Goal: Navigation & Orientation: Find specific page/section

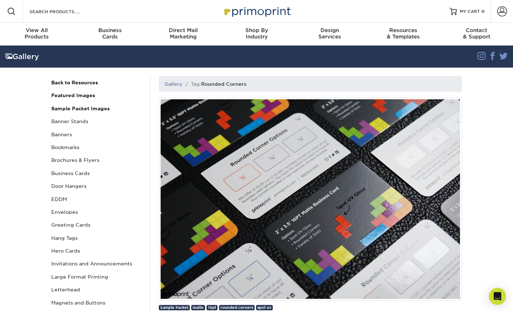
click at [79, 160] on link "Brochures & Flyers" at bounding box center [96, 160] width 96 height 13
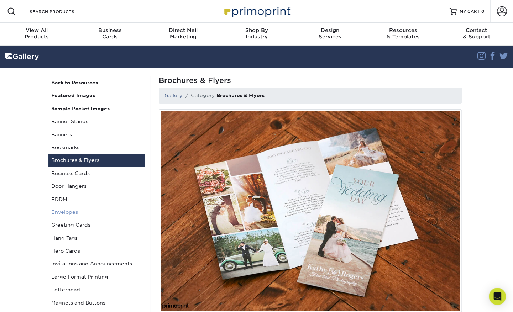
click at [69, 210] on link "Envelopes" at bounding box center [96, 212] width 96 height 13
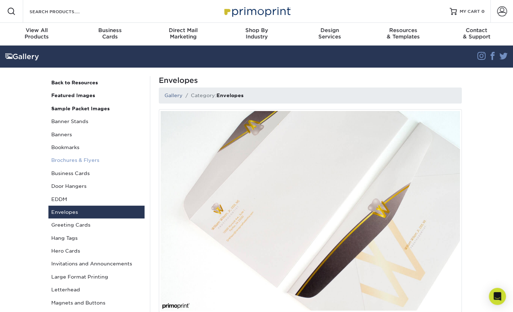
click at [79, 157] on link "Brochures & Flyers" at bounding box center [96, 160] width 96 height 13
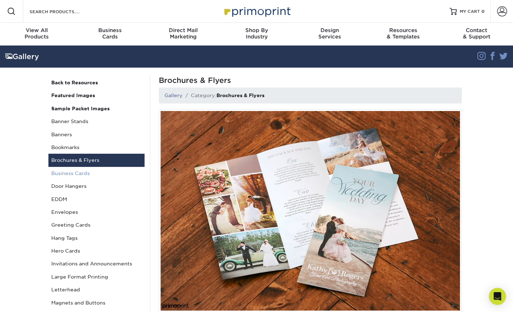
click at [90, 173] on link "Business Cards" at bounding box center [96, 173] width 96 height 13
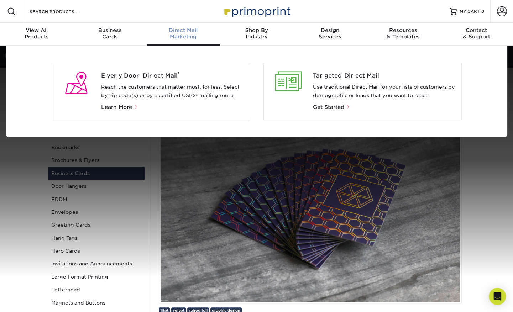
click at [186, 30] on span "Direct Mail" at bounding box center [183, 30] width 73 height 6
